Goal: Information Seeking & Learning: Learn about a topic

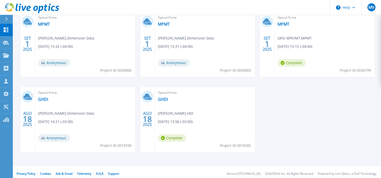
scroll to position [101, 0]
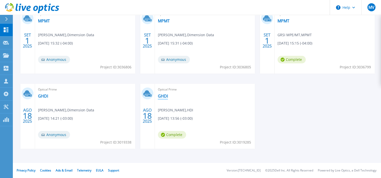
click at [164, 96] on link "GHDI" at bounding box center [163, 96] width 10 height 5
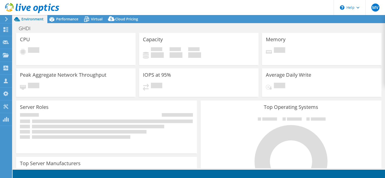
select select "USD"
select select "SouthAmerica"
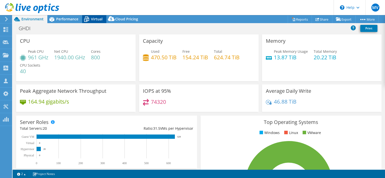
click at [93, 17] on span "Virtual" at bounding box center [97, 19] width 12 height 5
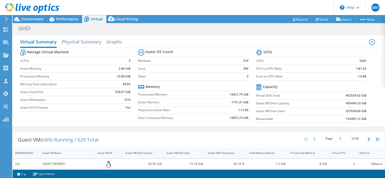
click at [31, 17] on span "Environment" at bounding box center [32, 19] width 22 height 5
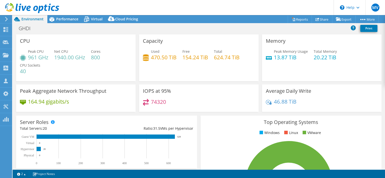
scroll to position [165, 0]
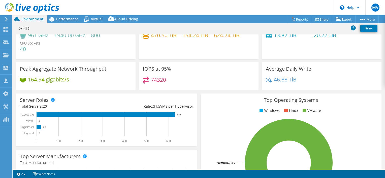
click at [58, 16] on div at bounding box center [29, 8] width 59 height 17
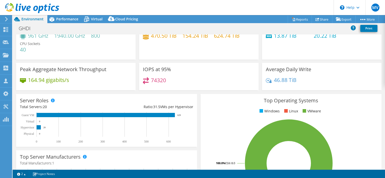
scroll to position [21, 0]
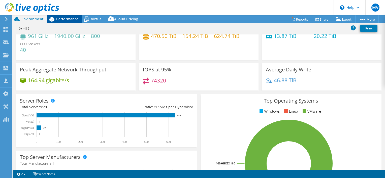
click at [66, 22] on div "Performance" at bounding box center [64, 19] width 35 height 8
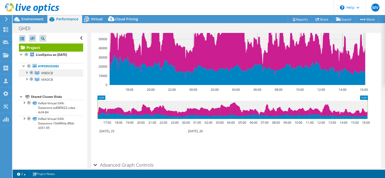
click at [26, 71] on div at bounding box center [26, 72] width 5 height 5
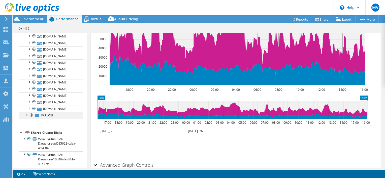
scroll to position [50, 0]
click at [26, 113] on div at bounding box center [26, 114] width 5 height 5
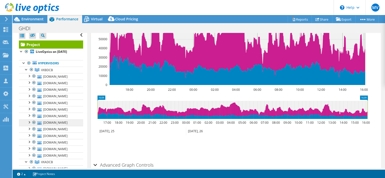
scroll to position [0, 0]
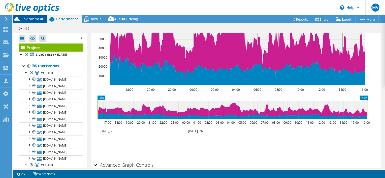
click at [32, 19] on span "Environment" at bounding box center [32, 19] width 22 height 5
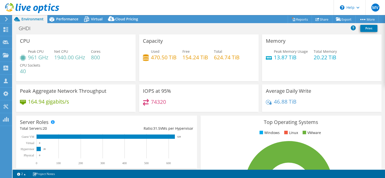
click at [23, 9] on use at bounding box center [32, 8] width 54 height 10
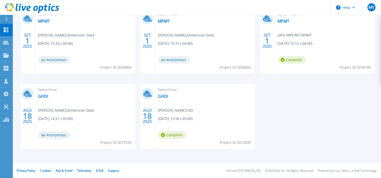
scroll to position [101, 0]
click at [46, 97] on link "GHDI" at bounding box center [43, 96] width 10 height 5
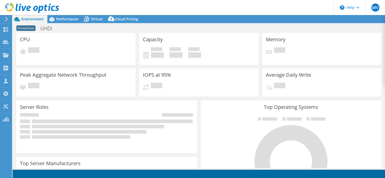
select select "USD"
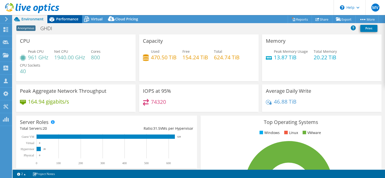
click at [68, 18] on span "Performance" at bounding box center [67, 19] width 22 height 5
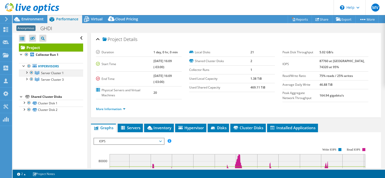
click at [25, 71] on div at bounding box center [26, 72] width 5 height 5
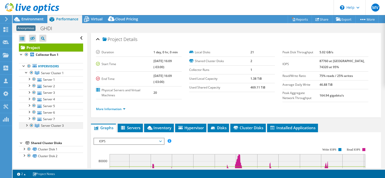
click at [26, 124] on div at bounding box center [26, 125] width 5 height 5
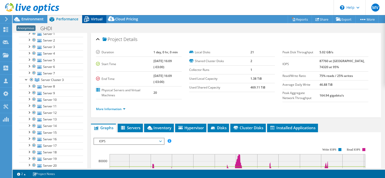
click at [88, 17] on icon at bounding box center [86, 19] width 9 height 9
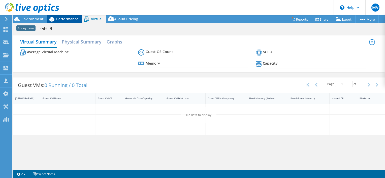
click at [68, 20] on span "Performance" at bounding box center [67, 19] width 22 height 5
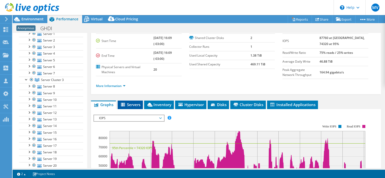
click at [122, 104] on icon at bounding box center [123, 105] width 4 height 4
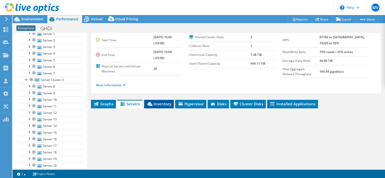
scroll to position [24, 0]
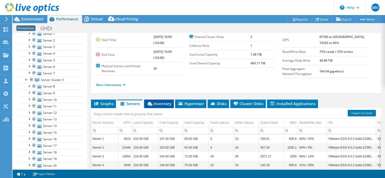
click at [159, 101] on span "Inventory" at bounding box center [159, 103] width 25 height 5
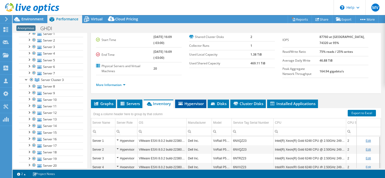
click at [189, 102] on span "Hypervisor" at bounding box center [191, 103] width 26 height 5
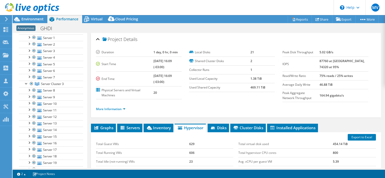
scroll to position [41, 0]
click at [28, 16] on div at bounding box center [29, 8] width 59 height 17
click at [27, 21] on span "Environment" at bounding box center [32, 19] width 22 height 5
